Goal: Task Accomplishment & Management: Use online tool/utility

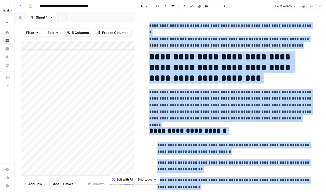
scroll to position [1013, 0]
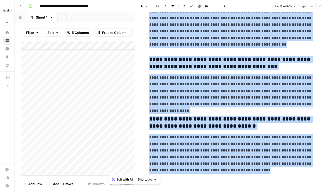
click at [318, 5] on icon "button" at bounding box center [319, 6] width 3 height 3
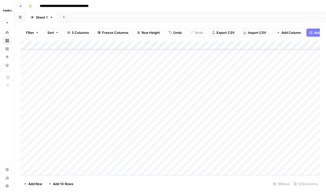
click at [286, 137] on div "Add Column" at bounding box center [170, 108] width 299 height 135
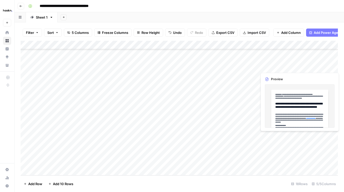
click at [325, 137] on div "Add Column" at bounding box center [179, 108] width 317 height 135
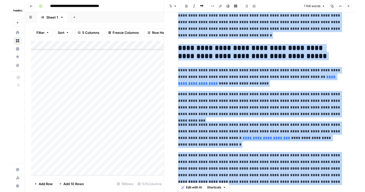
scroll to position [874, 0]
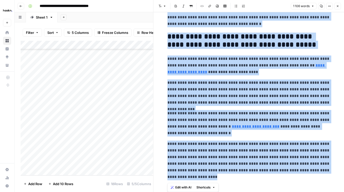
drag, startPoint x: 167, startPoint y: 25, endPoint x: 236, endPoint y: 192, distance: 180.3
click at [236, 192] on div "**********" at bounding box center [248, 102] width 191 height 180
copy div "**********"
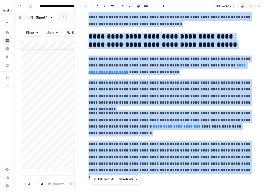
copy div "**********"
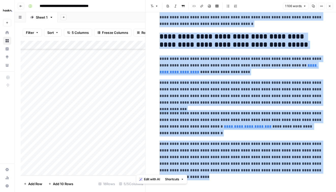
click at [325, 6] on button "Close" at bounding box center [329, 6] width 7 height 7
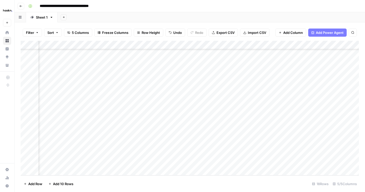
scroll to position [38, 47]
drag, startPoint x: 311, startPoint y: 161, endPoint x: 364, endPoint y: 157, distance: 53.8
click at [325, 157] on div "Filter Sort 5 Columns Freeze Columns Row Height Undo Redo Export CSV Import CSV…" at bounding box center [189, 106] width 350 height 169
click at [317, 162] on div "Add Column" at bounding box center [190, 108] width 338 height 135
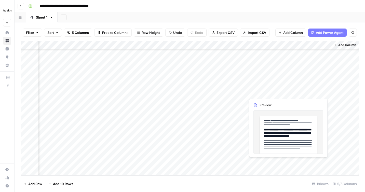
click at [317, 162] on div "Add Column" at bounding box center [190, 108] width 338 height 135
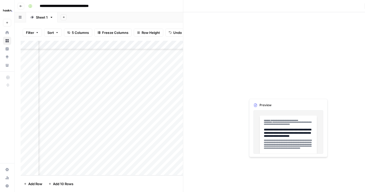
scroll to position [38, 46]
